Goal: Feedback & Contribution: Leave review/rating

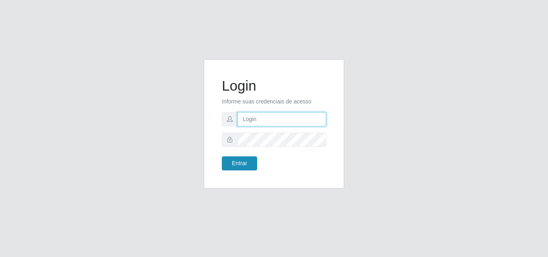
type input "[EMAIL_ADDRESS][DOMAIN_NAME]"
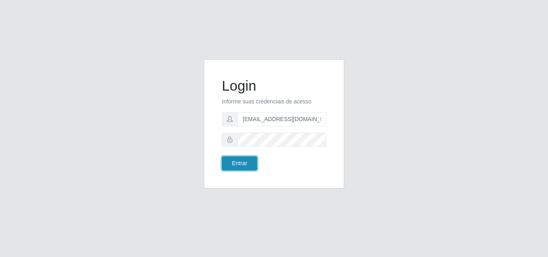
click at [247, 165] on button "Entrar" at bounding box center [239, 164] width 35 height 14
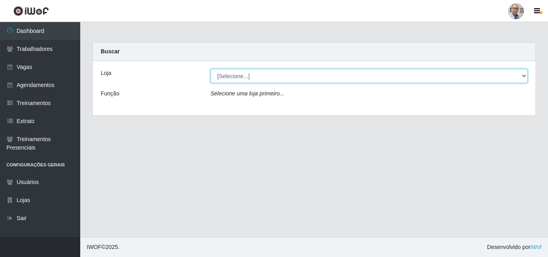
click at [525, 71] on select "[Selecione...] Mar Vermelho - Loja 04" at bounding box center [369, 76] width 317 height 14
select select "251"
click at [211, 69] on select "[Selecione...] Mar Vermelho - Loja 04" at bounding box center [369, 76] width 317 height 14
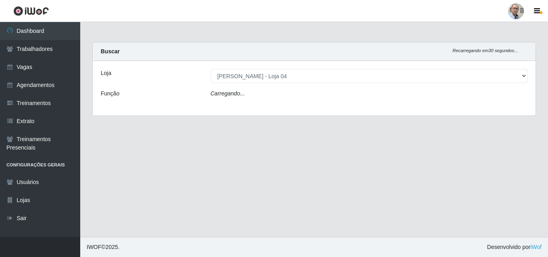
click at [249, 101] on div "Carregando..." at bounding box center [369, 95] width 329 height 12
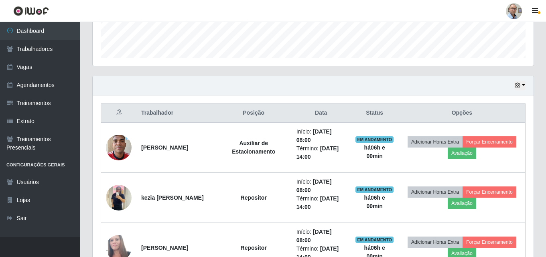
scroll to position [241, 0]
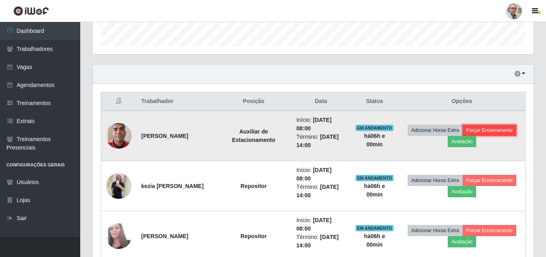
click at [463, 136] on button "Forçar Encerramento" at bounding box center [490, 130] width 54 height 11
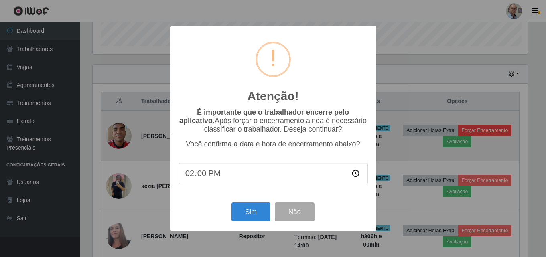
scroll to position [167, 437]
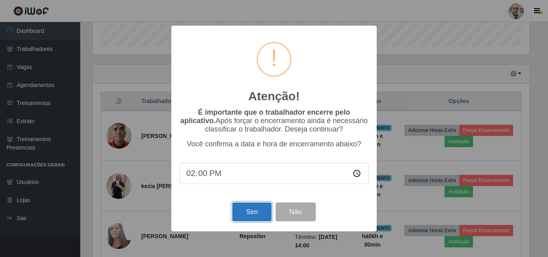
click at [252, 209] on button "Sim" at bounding box center [251, 212] width 39 height 19
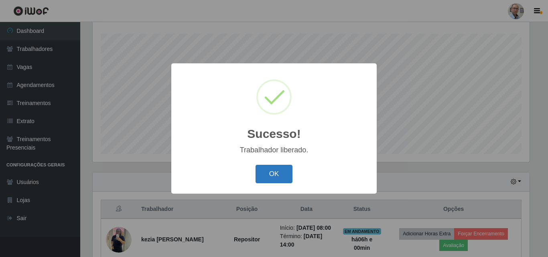
click at [263, 177] on button "OK" at bounding box center [274, 174] width 37 height 19
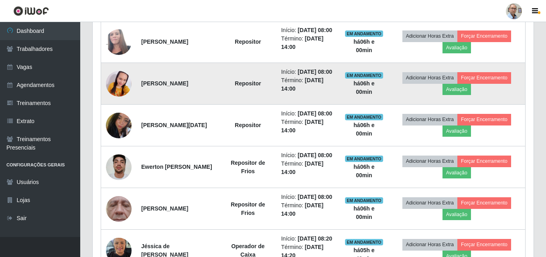
scroll to position [374, 0]
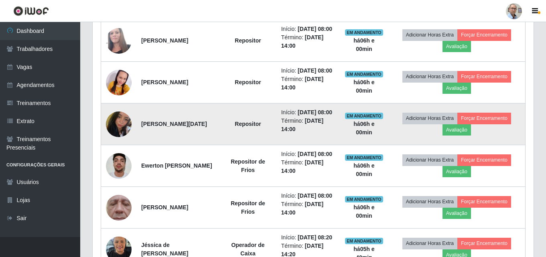
click at [108, 141] on img at bounding box center [119, 125] width 26 height 34
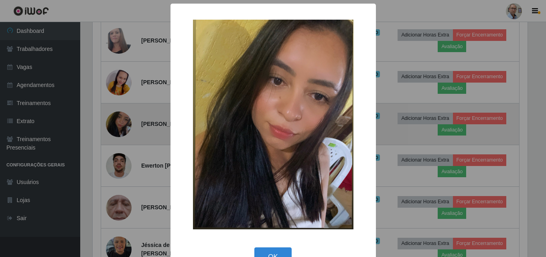
scroll to position [167, 437]
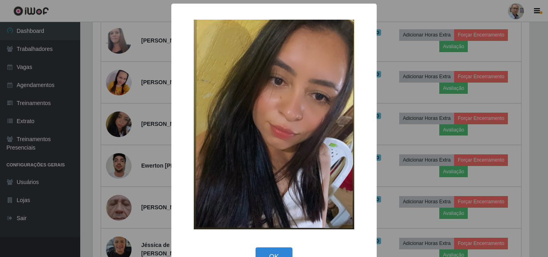
click at [111, 154] on div "× OK Cancel" at bounding box center [274, 128] width 548 height 257
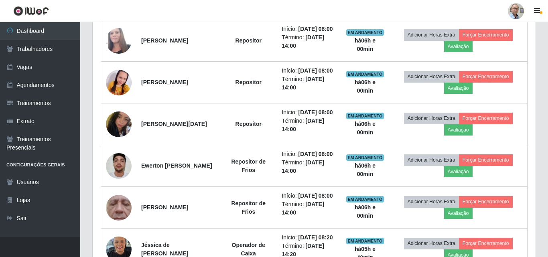
scroll to position [167, 441]
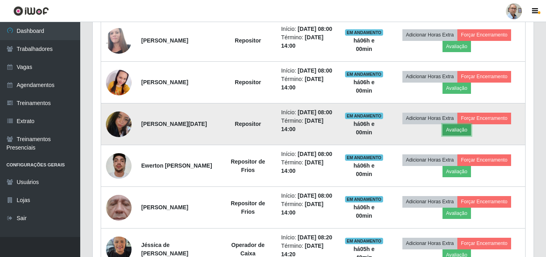
click at [459, 136] on button "Avaliação" at bounding box center [457, 129] width 28 height 11
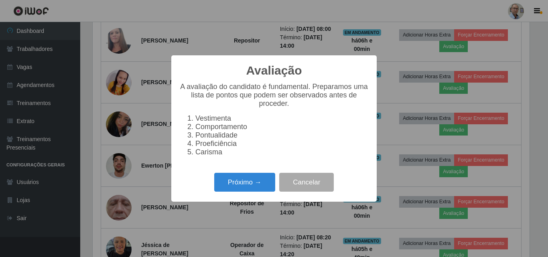
scroll to position [167, 437]
click at [250, 188] on button "Próximo →" at bounding box center [244, 182] width 61 height 19
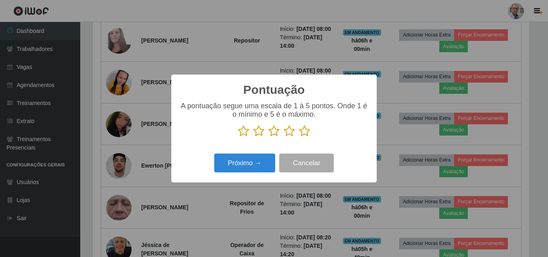
click at [307, 130] on icon at bounding box center [304, 131] width 11 height 12
click at [299, 137] on input "radio" at bounding box center [299, 137] width 0 height 0
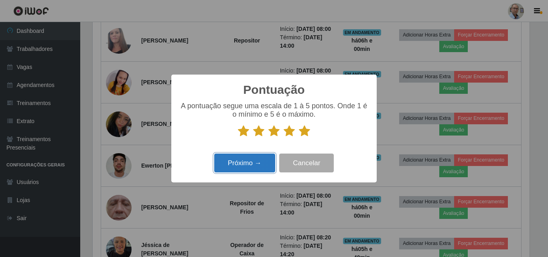
click at [252, 165] on button "Próximo →" at bounding box center [244, 163] width 61 height 19
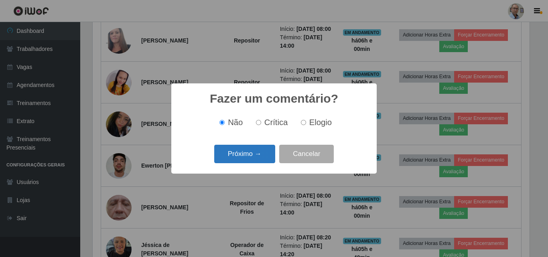
click at [254, 155] on button "Próximo →" at bounding box center [244, 154] width 61 height 19
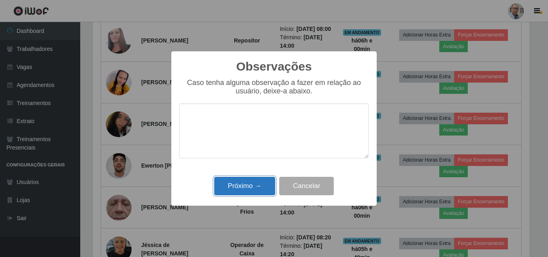
click at [255, 186] on button "Próximo →" at bounding box center [244, 186] width 61 height 19
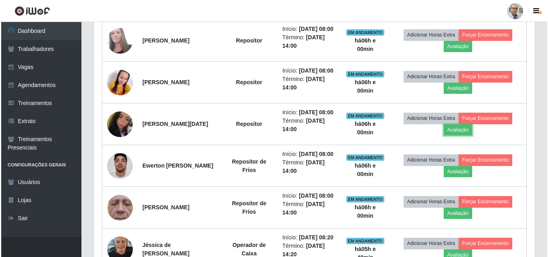
scroll to position [167, 441]
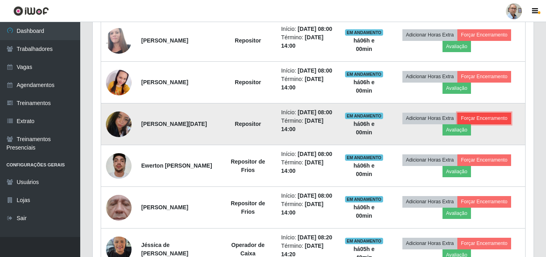
click at [484, 124] on button "Forçar Encerramento" at bounding box center [484, 118] width 54 height 11
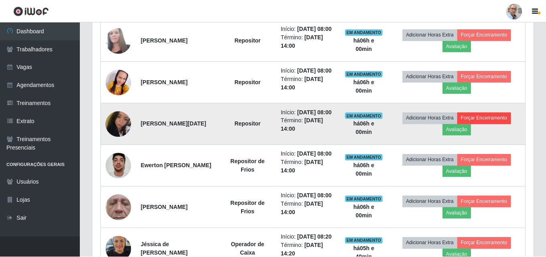
scroll to position [167, 437]
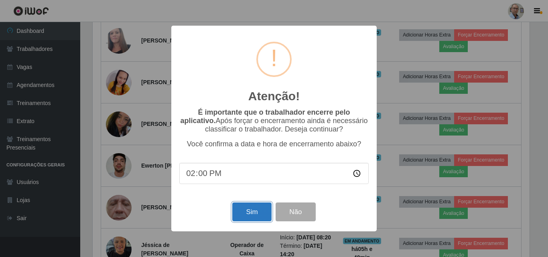
click at [244, 211] on button "Sim" at bounding box center [251, 212] width 39 height 19
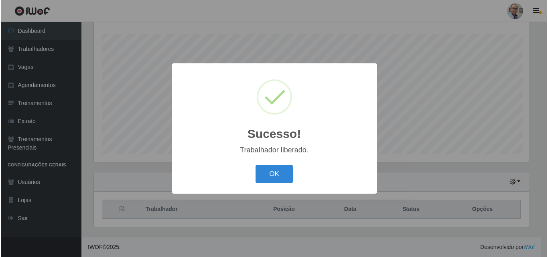
scroll to position [0, 0]
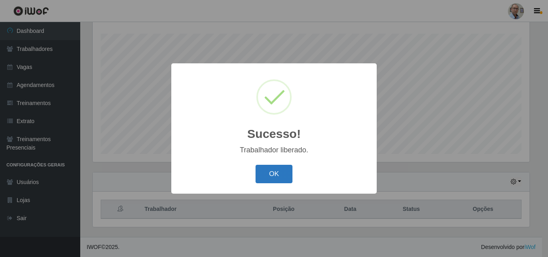
click at [273, 173] on button "OK" at bounding box center [274, 174] width 37 height 19
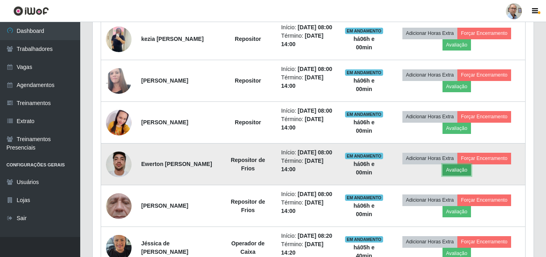
click at [465, 176] on button "Avaliação" at bounding box center [457, 170] width 28 height 11
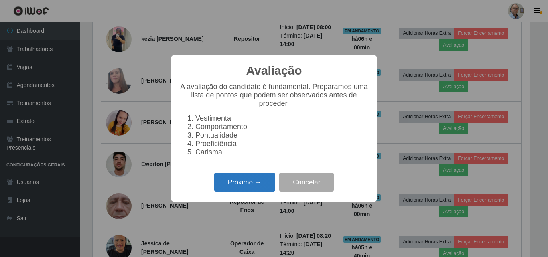
click at [258, 189] on button "Próximo →" at bounding box center [244, 182] width 61 height 19
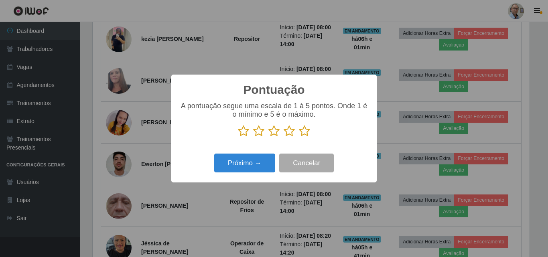
click at [302, 131] on icon at bounding box center [304, 131] width 11 height 12
click at [299, 137] on input "radio" at bounding box center [299, 137] width 0 height 0
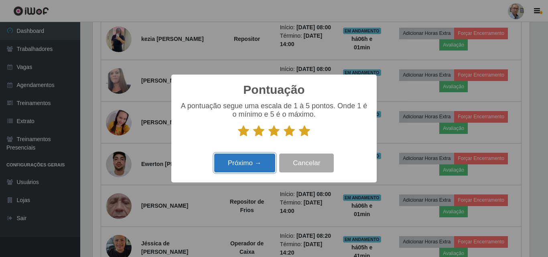
click at [263, 163] on button "Próximo →" at bounding box center [244, 163] width 61 height 19
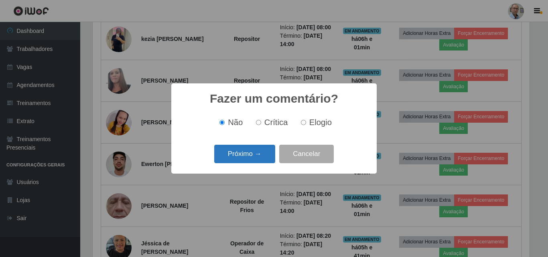
click at [260, 154] on button "Próximo →" at bounding box center [244, 154] width 61 height 19
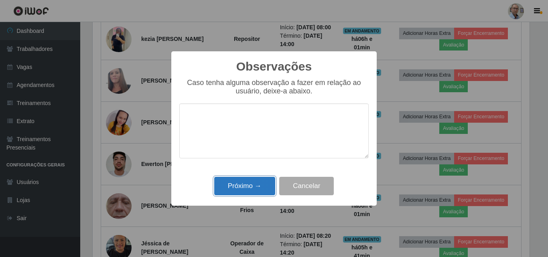
click at [265, 189] on button "Próximo →" at bounding box center [244, 186] width 61 height 19
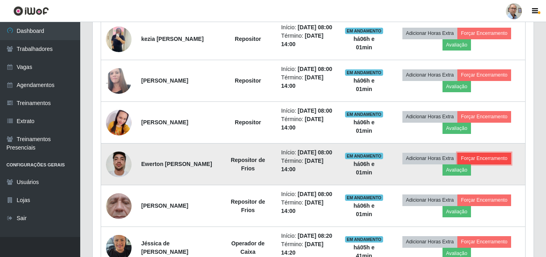
click at [487, 164] on button "Forçar Encerramento" at bounding box center [484, 158] width 54 height 11
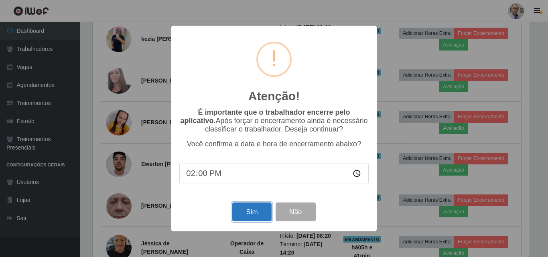
click at [263, 211] on button "Sim" at bounding box center [251, 212] width 39 height 19
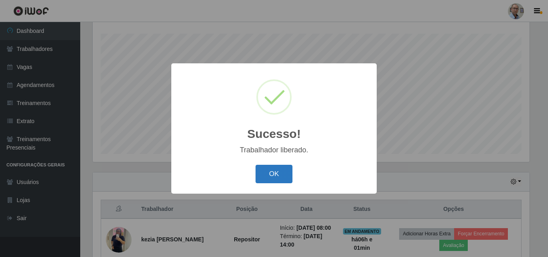
click at [277, 177] on button "OK" at bounding box center [274, 174] width 37 height 19
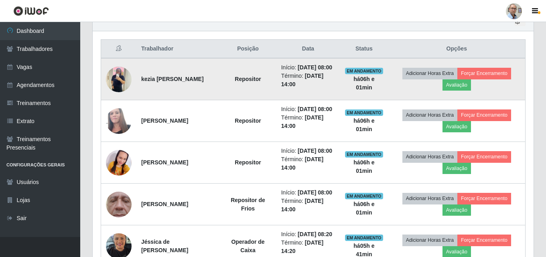
click at [125, 88] on img at bounding box center [119, 79] width 26 height 34
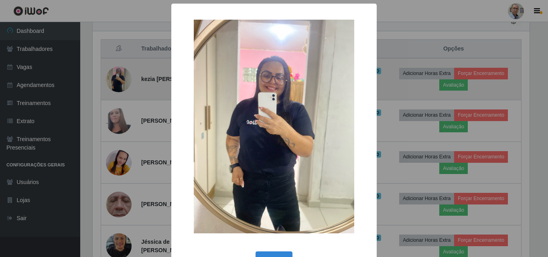
click at [125, 88] on div "× OK Cancel" at bounding box center [274, 128] width 548 height 257
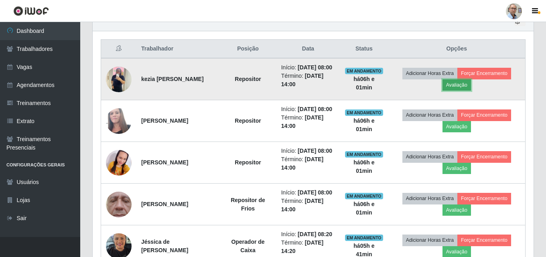
click at [471, 90] on button "Avaliação" at bounding box center [457, 84] width 28 height 11
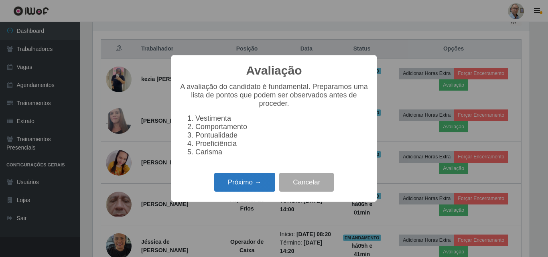
click at [264, 184] on button "Próximo →" at bounding box center [244, 182] width 61 height 19
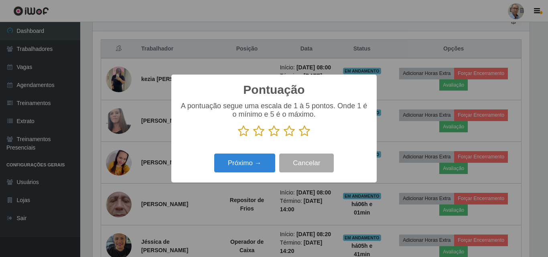
click at [305, 132] on icon at bounding box center [304, 131] width 11 height 12
click at [299, 137] on input "radio" at bounding box center [299, 137] width 0 height 0
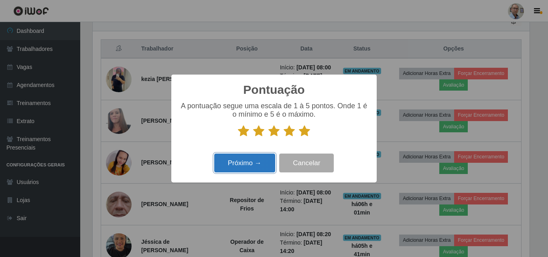
click at [257, 163] on button "Próximo →" at bounding box center [244, 163] width 61 height 19
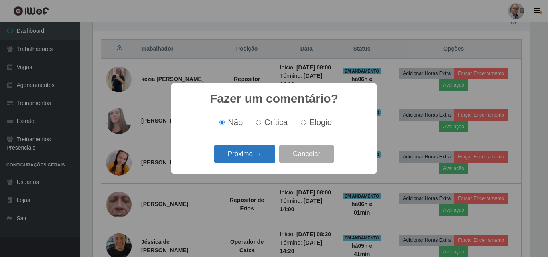
click at [252, 156] on button "Próximo →" at bounding box center [244, 154] width 61 height 19
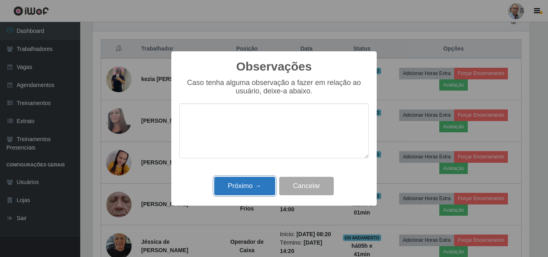
click at [258, 187] on button "Próximo →" at bounding box center [244, 186] width 61 height 19
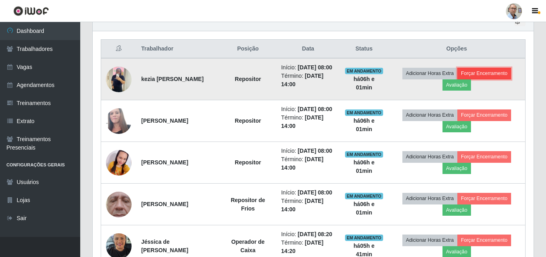
click at [496, 78] on button "Forçar Encerramento" at bounding box center [484, 73] width 54 height 11
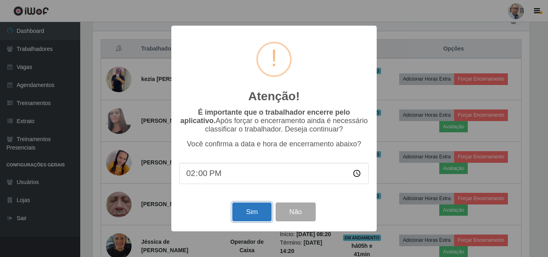
click at [241, 209] on button "Sim" at bounding box center [251, 212] width 39 height 19
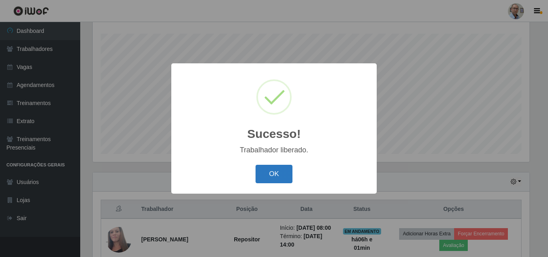
click at [271, 173] on button "OK" at bounding box center [274, 174] width 37 height 19
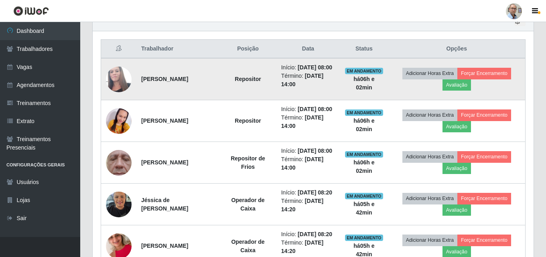
click at [124, 80] on img at bounding box center [119, 79] width 26 height 43
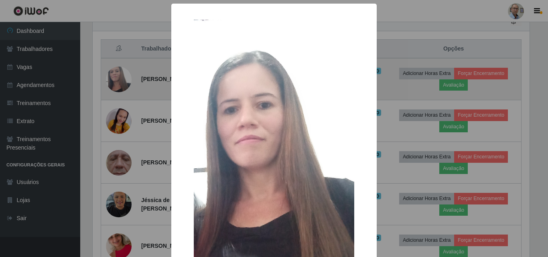
click at [124, 80] on div "× OK Cancel" at bounding box center [274, 128] width 548 height 257
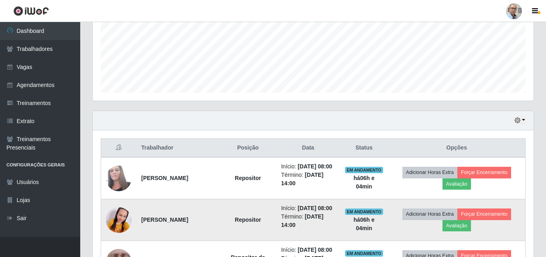
scroll to position [241, 0]
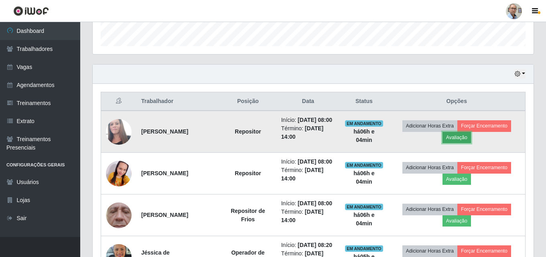
click at [462, 143] on button "Avaliação" at bounding box center [457, 137] width 28 height 11
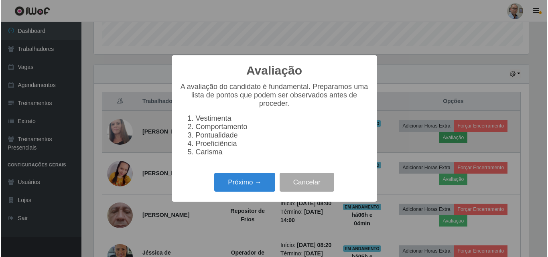
scroll to position [167, 437]
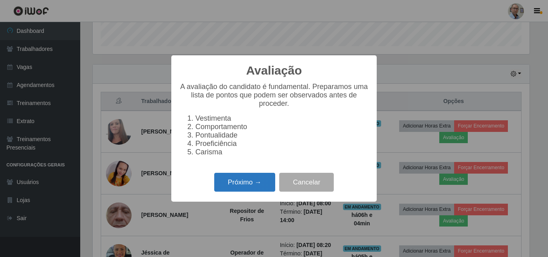
click at [247, 183] on button "Próximo →" at bounding box center [244, 182] width 61 height 19
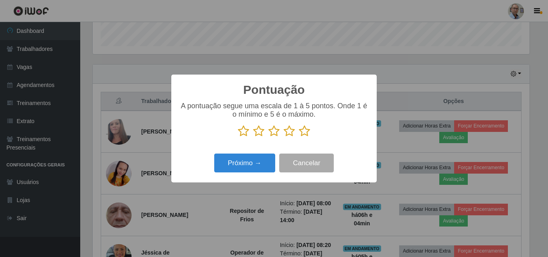
click at [307, 132] on icon at bounding box center [304, 131] width 11 height 12
click at [299, 137] on input "radio" at bounding box center [299, 137] width 0 height 0
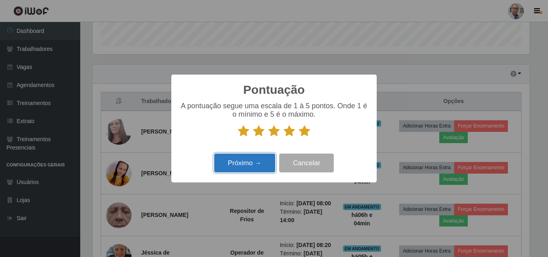
click at [274, 164] on button "Próximo →" at bounding box center [244, 163] width 61 height 19
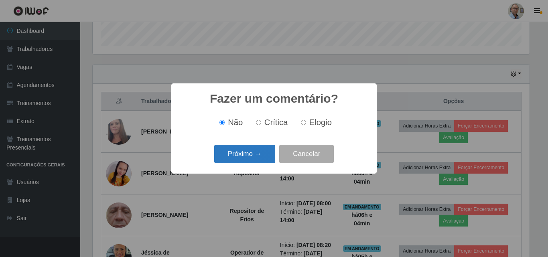
click at [258, 153] on button "Próximo →" at bounding box center [244, 154] width 61 height 19
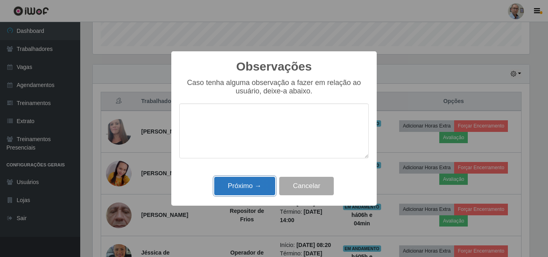
click at [260, 190] on button "Próximo →" at bounding box center [244, 186] width 61 height 19
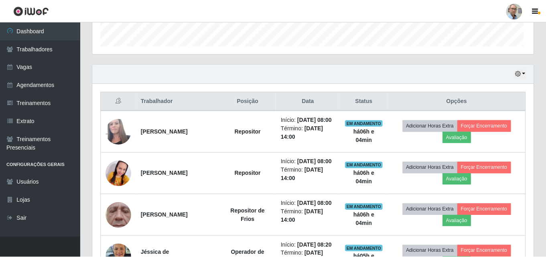
scroll to position [167, 441]
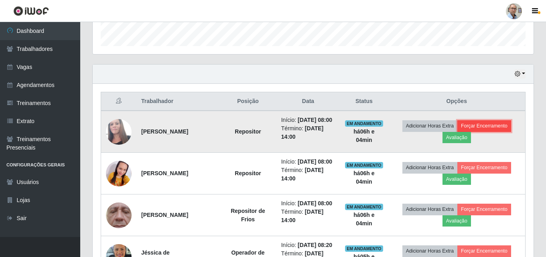
click at [485, 128] on button "Forçar Encerramento" at bounding box center [484, 125] width 54 height 11
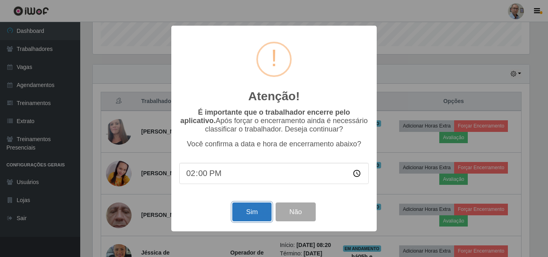
click at [243, 216] on button "Sim" at bounding box center [251, 212] width 39 height 19
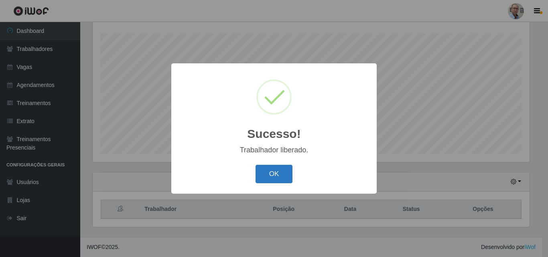
click at [278, 175] on button "OK" at bounding box center [274, 174] width 37 height 19
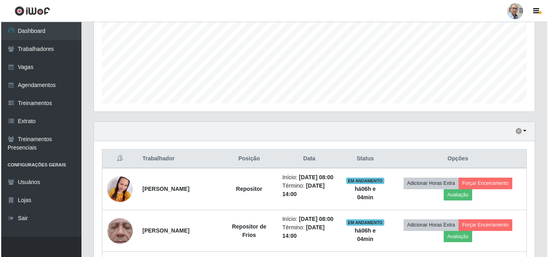
scroll to position [253, 0]
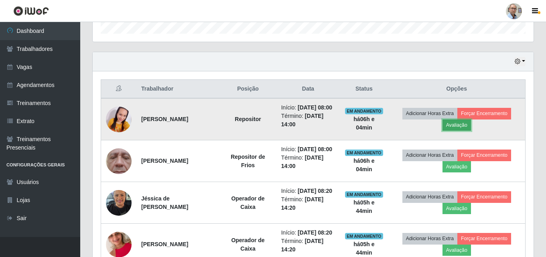
click at [461, 128] on button "Avaliação" at bounding box center [457, 125] width 28 height 11
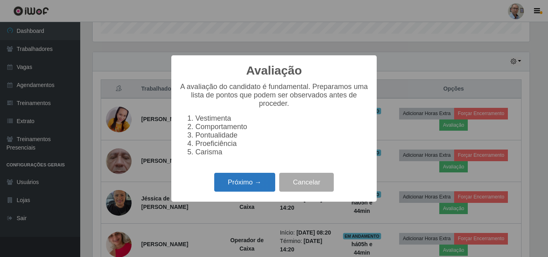
click at [256, 182] on button "Próximo →" at bounding box center [244, 182] width 61 height 19
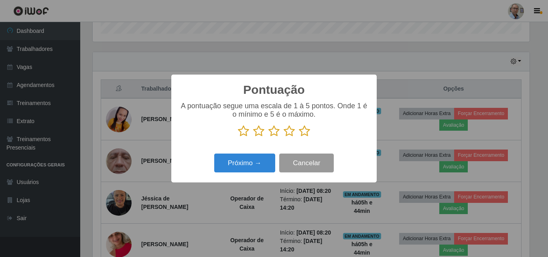
scroll to position [401146, 400876]
click at [305, 131] on icon at bounding box center [304, 131] width 11 height 12
click at [299, 137] on input "radio" at bounding box center [299, 137] width 0 height 0
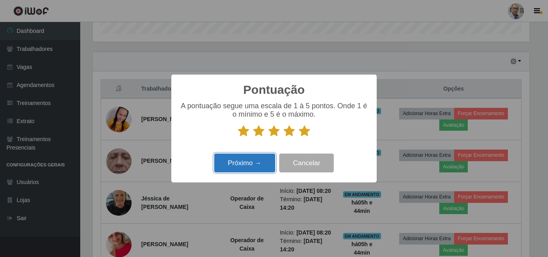
click at [257, 160] on button "Próximo →" at bounding box center [244, 163] width 61 height 19
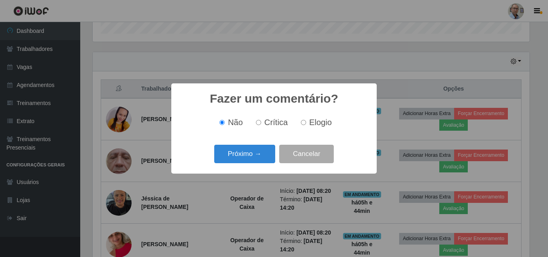
click at [257, 160] on button "Próximo →" at bounding box center [244, 154] width 61 height 19
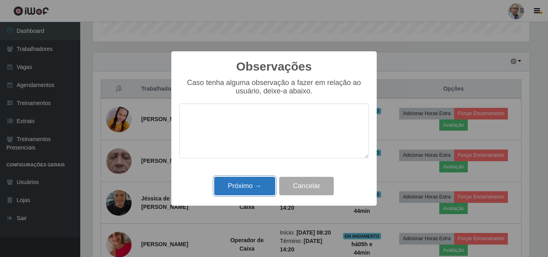
click at [252, 185] on button "Próximo →" at bounding box center [244, 186] width 61 height 19
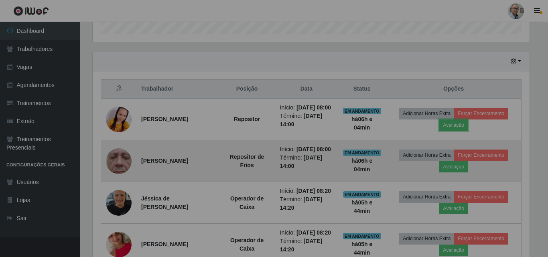
scroll to position [167, 441]
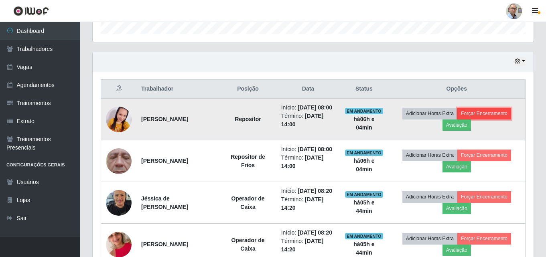
click at [484, 116] on button "Forçar Encerramento" at bounding box center [484, 113] width 54 height 11
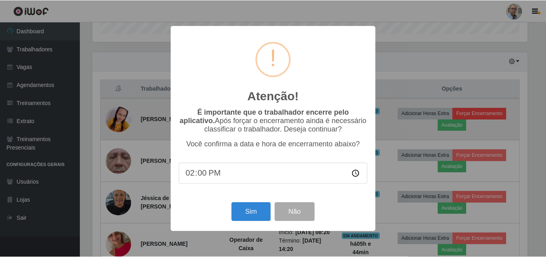
scroll to position [167, 437]
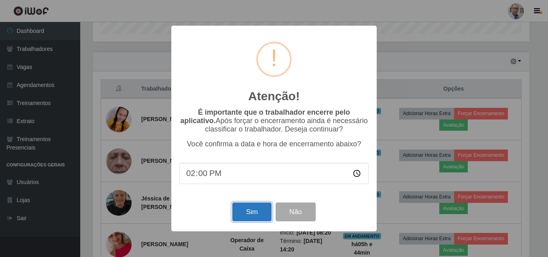
click at [247, 217] on button "Sim" at bounding box center [251, 212] width 39 height 19
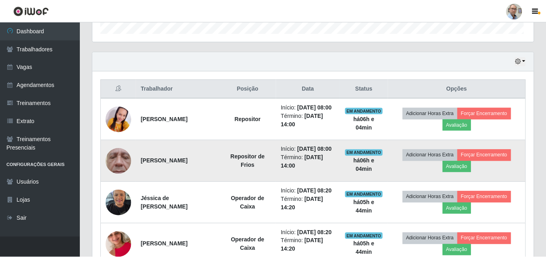
scroll to position [401146, 400872]
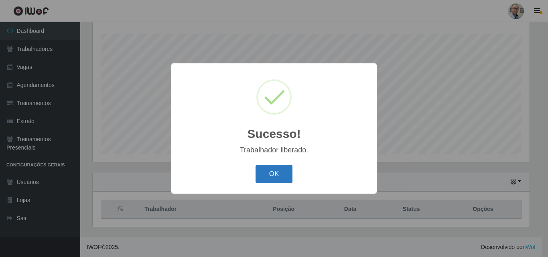
click at [273, 173] on button "OK" at bounding box center [274, 174] width 37 height 19
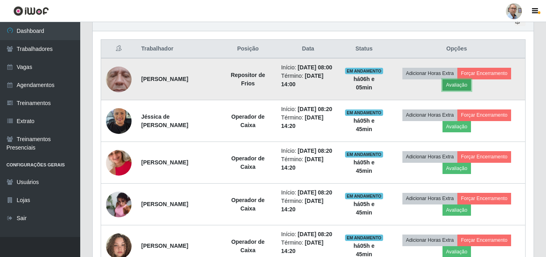
click at [464, 88] on button "Avaliação" at bounding box center [457, 84] width 28 height 11
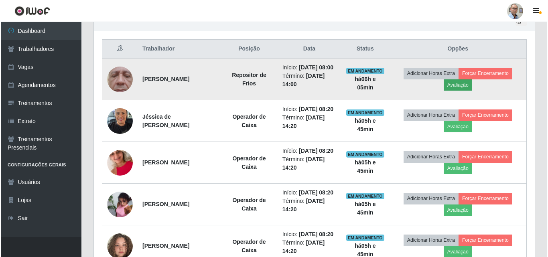
scroll to position [167, 437]
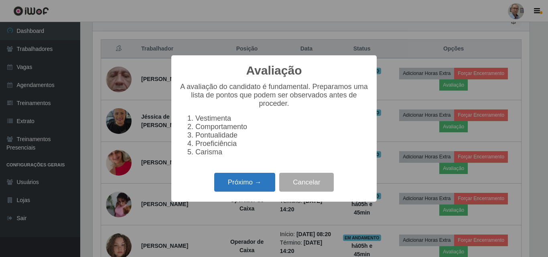
click at [243, 189] on button "Próximo →" at bounding box center [244, 182] width 61 height 19
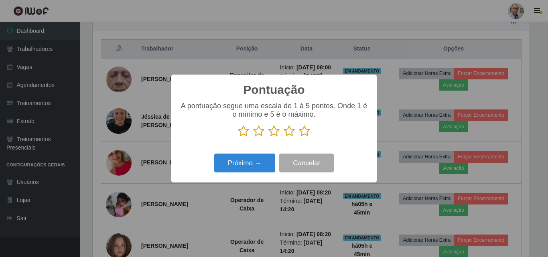
click at [306, 132] on icon at bounding box center [304, 131] width 11 height 12
click at [299, 137] on input "radio" at bounding box center [299, 137] width 0 height 0
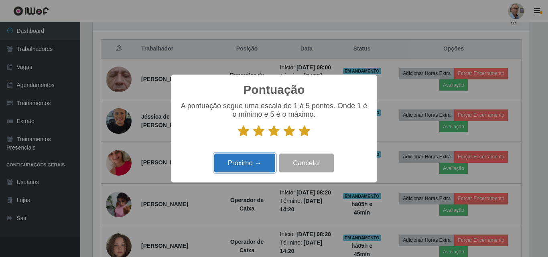
click at [257, 161] on button "Próximo →" at bounding box center [244, 163] width 61 height 19
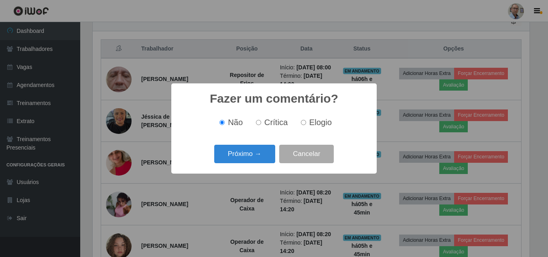
click at [257, 161] on button "Próximo →" at bounding box center [244, 154] width 61 height 19
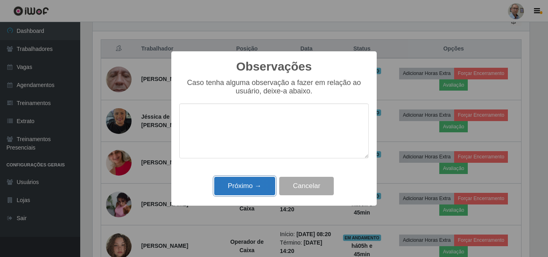
click at [269, 183] on button "Próximo →" at bounding box center [244, 186] width 61 height 19
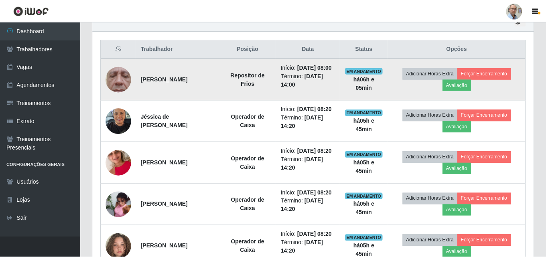
scroll to position [167, 441]
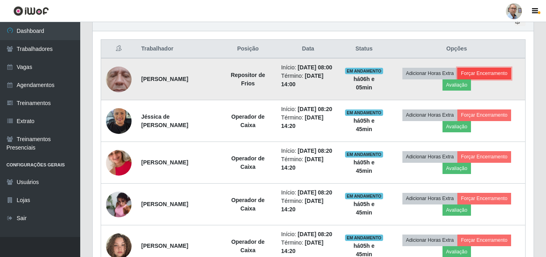
click at [468, 76] on button "Forçar Encerramento" at bounding box center [484, 73] width 54 height 11
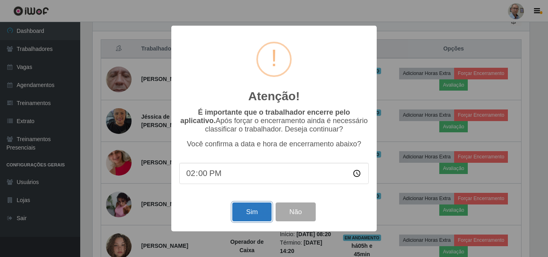
click at [259, 214] on button "Sim" at bounding box center [251, 212] width 39 height 19
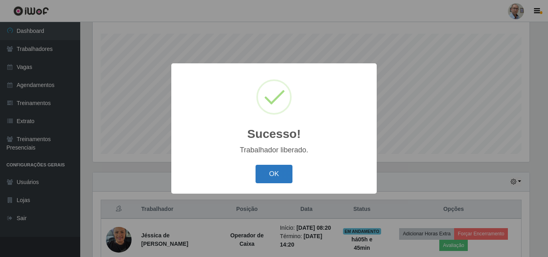
click at [275, 179] on button "OK" at bounding box center [274, 174] width 37 height 19
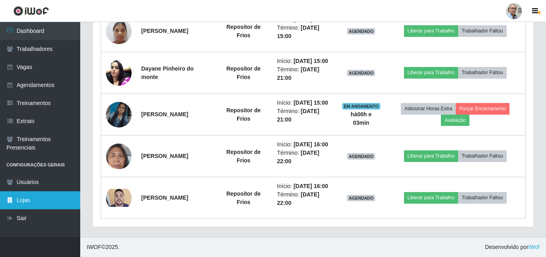
scroll to position [384, 0]
